Goal: Navigation & Orientation: Find specific page/section

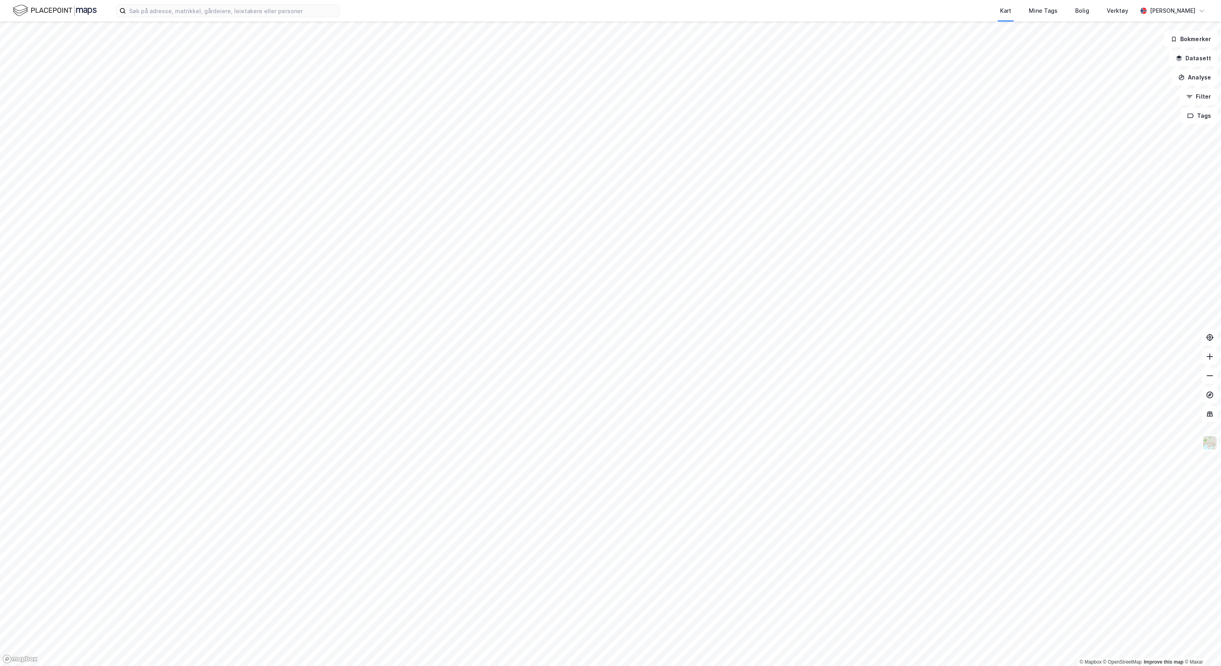
click at [58, 11] on img at bounding box center [55, 11] width 84 height 14
click at [24, 7] on img at bounding box center [55, 11] width 84 height 14
click at [56, 6] on img at bounding box center [55, 11] width 84 height 14
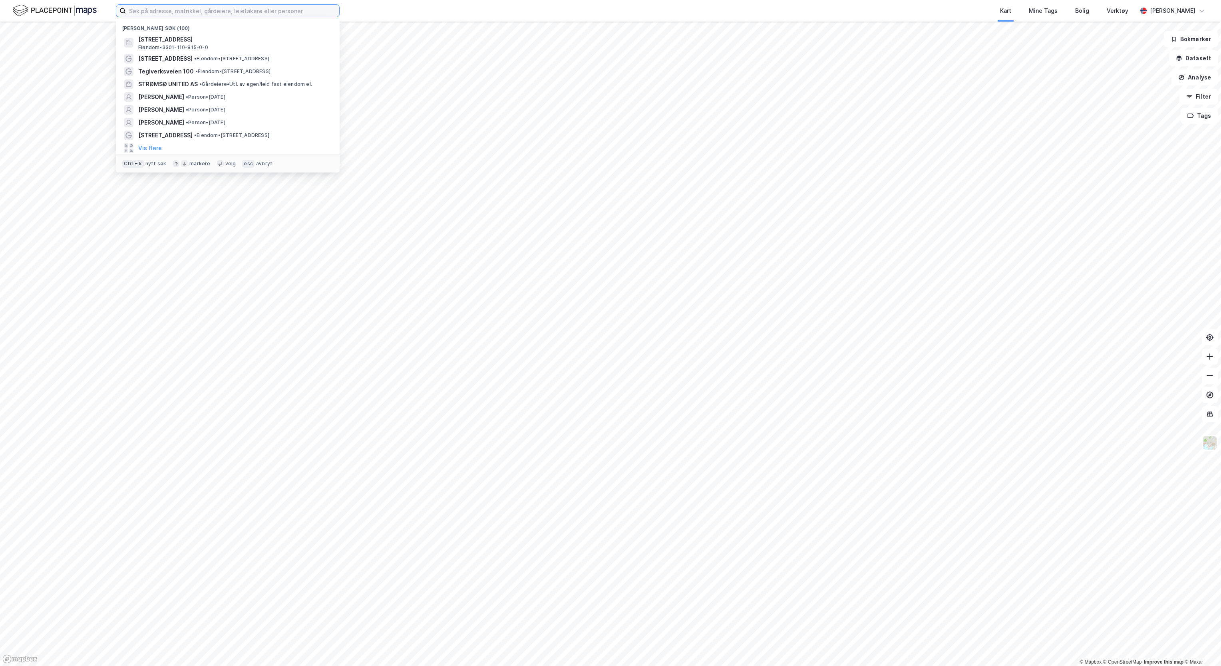
click at [148, 8] on input at bounding box center [232, 11] width 213 height 12
click at [151, 152] on button "Vis flere" at bounding box center [150, 148] width 24 height 10
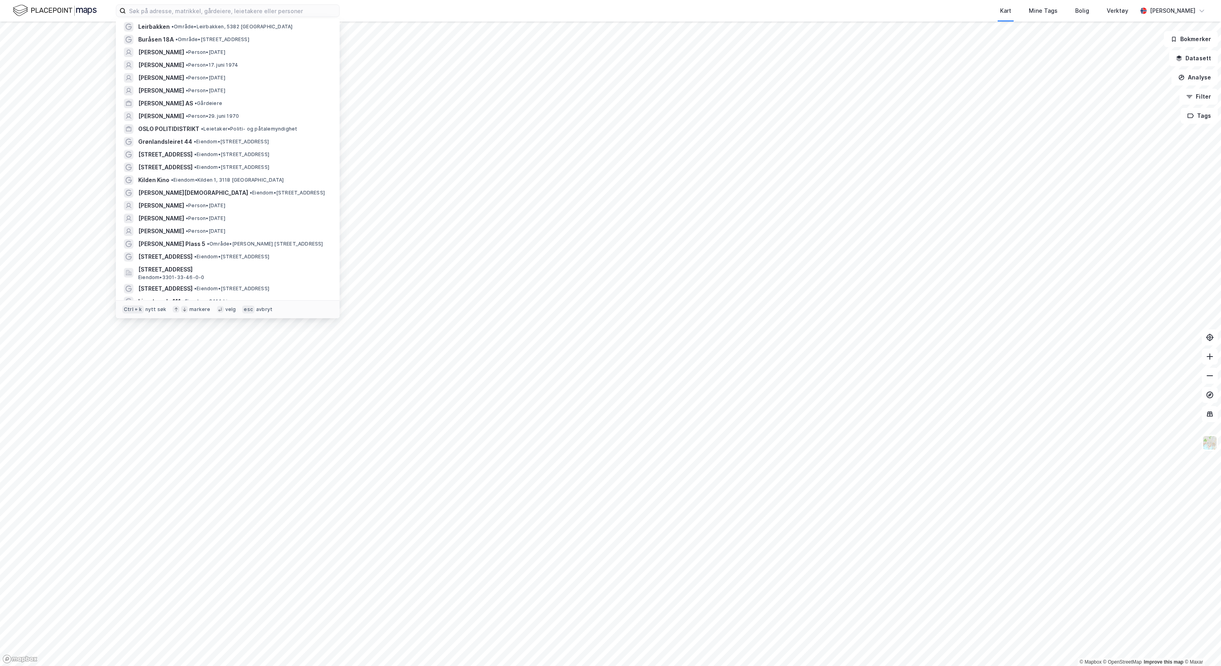
scroll to position [300, 0]
